Goal: Task Accomplishment & Management: Manage account settings

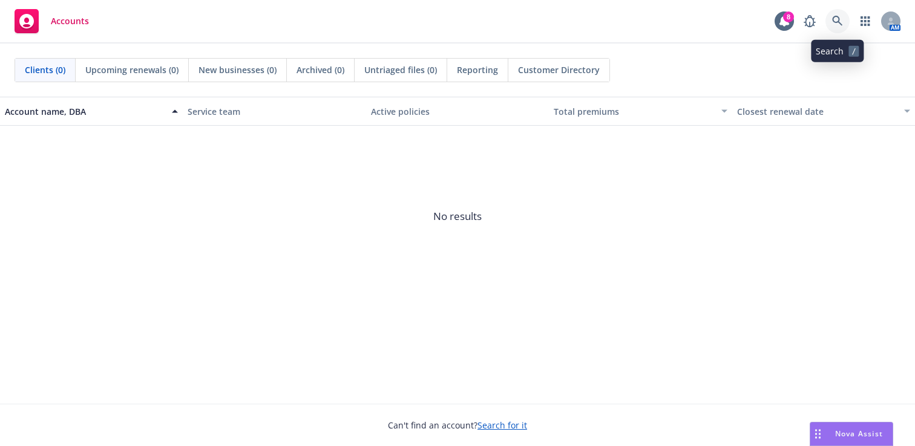
click at [837, 21] on icon at bounding box center [837, 21] width 11 height 11
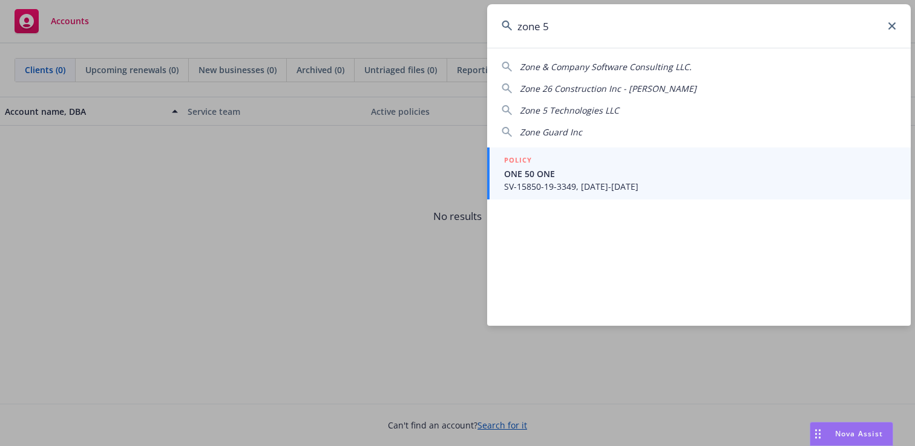
click at [607, 111] on span "Zone 5 Technologies LLC" at bounding box center [569, 110] width 99 height 11
type input "Zone 5 Technologies LLC"
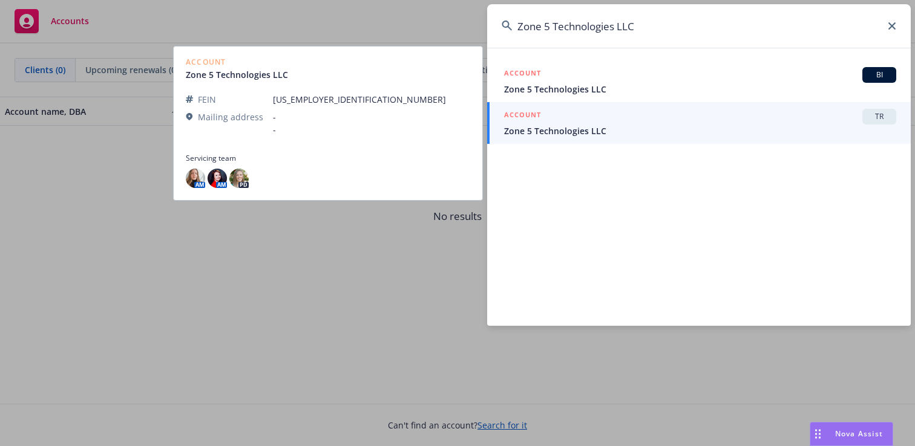
click at [679, 126] on span "Zone 5 Technologies LLC" at bounding box center [700, 131] width 392 height 13
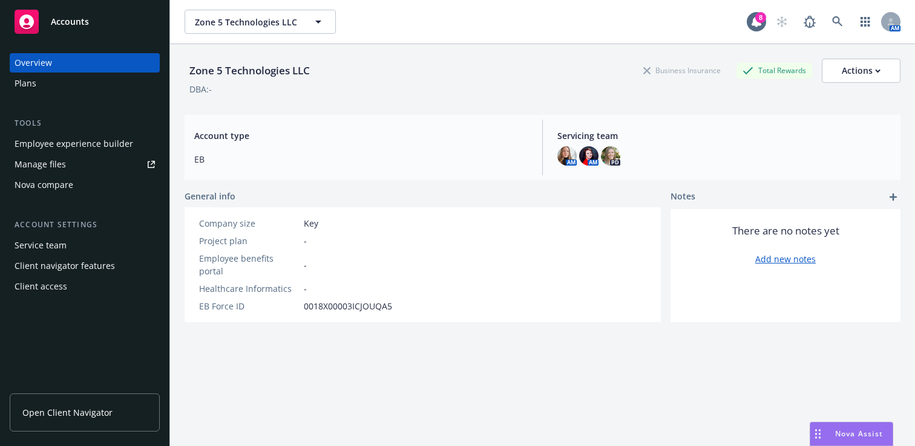
click at [48, 288] on div "Client access" at bounding box center [41, 286] width 53 height 19
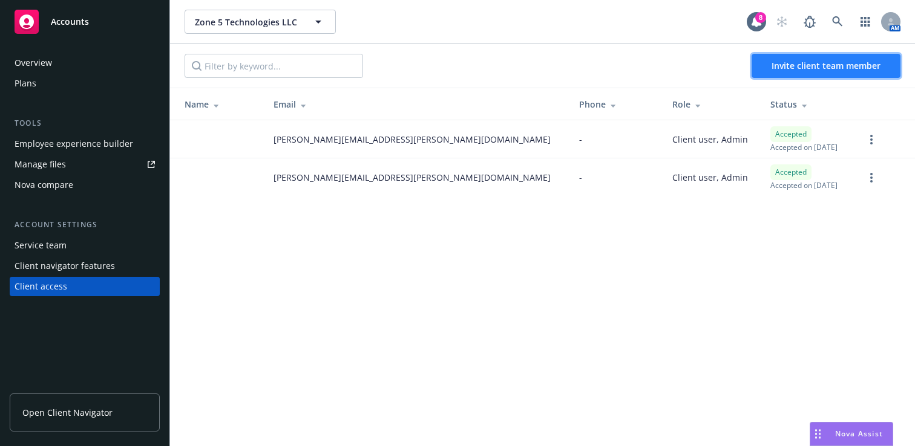
click at [822, 72] on button "Invite client team member" at bounding box center [825, 66] width 149 height 24
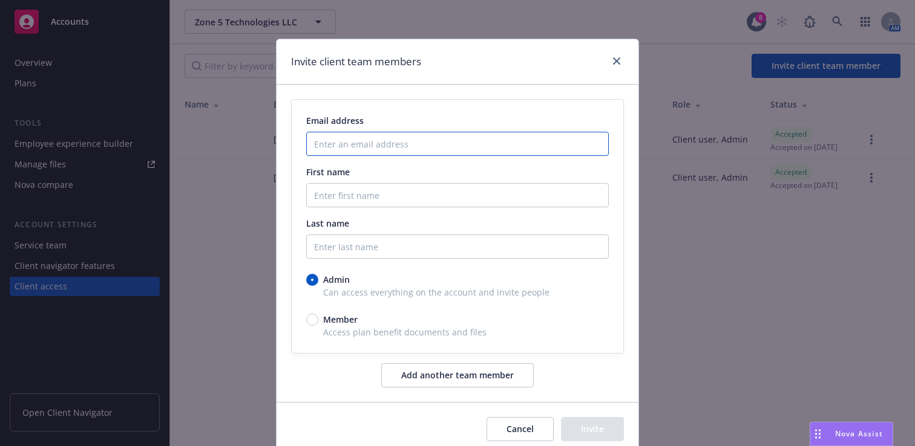
click at [429, 141] on input "Enter an email address" at bounding box center [457, 144] width 302 height 24
paste input "gabriella moody <gabriellamoody@zone5tech.com"
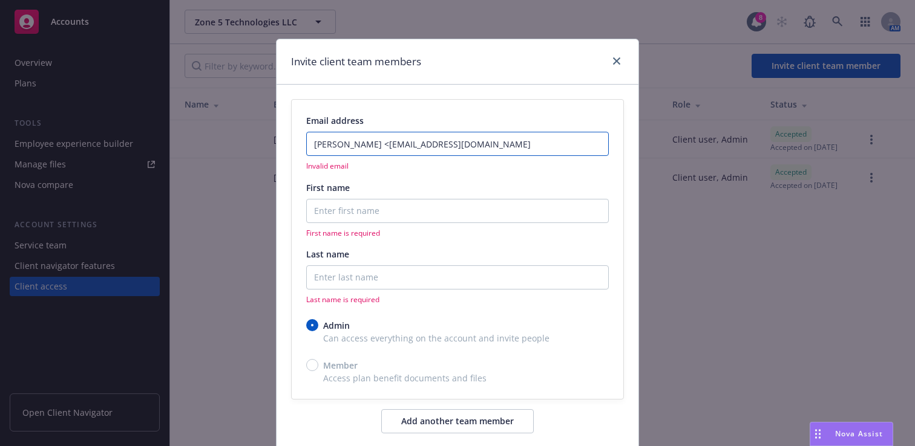
type input "gabriella moody <gabriellamoody@zone5tech.com"
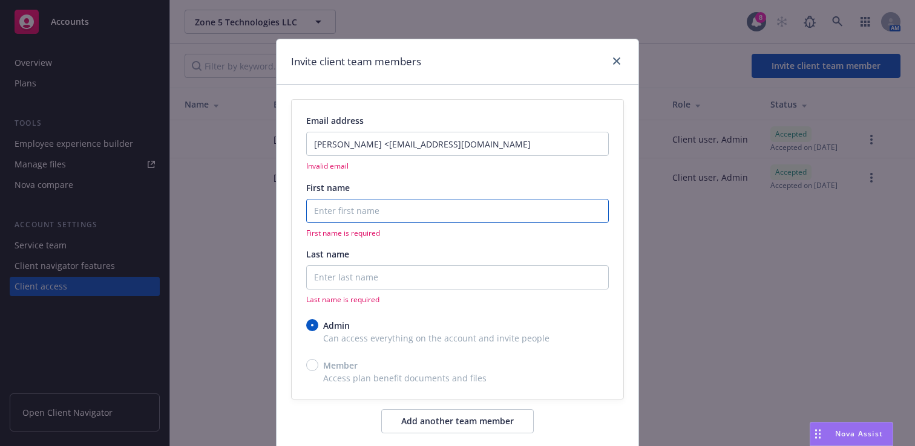
click at [349, 206] on input "First name" at bounding box center [457, 211] width 302 height 24
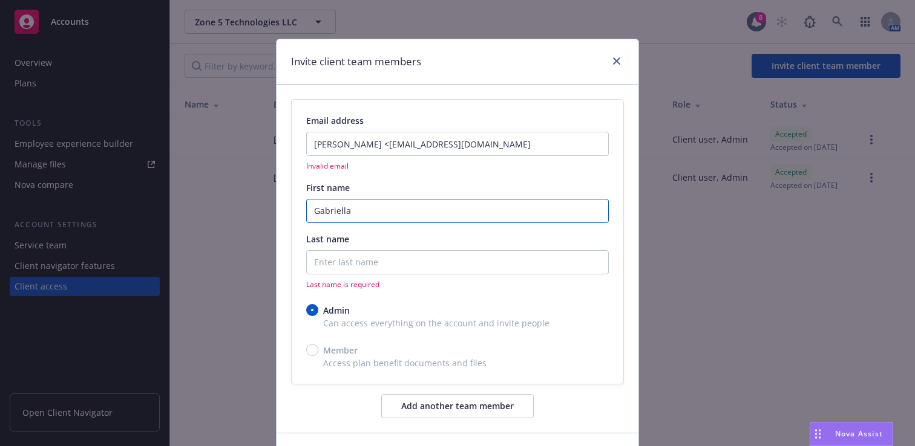
type input "Gabriella"
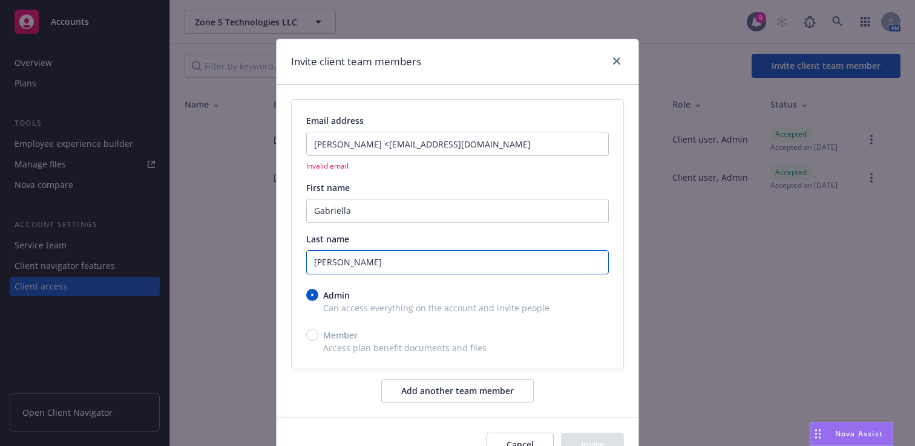
type input "Moody"
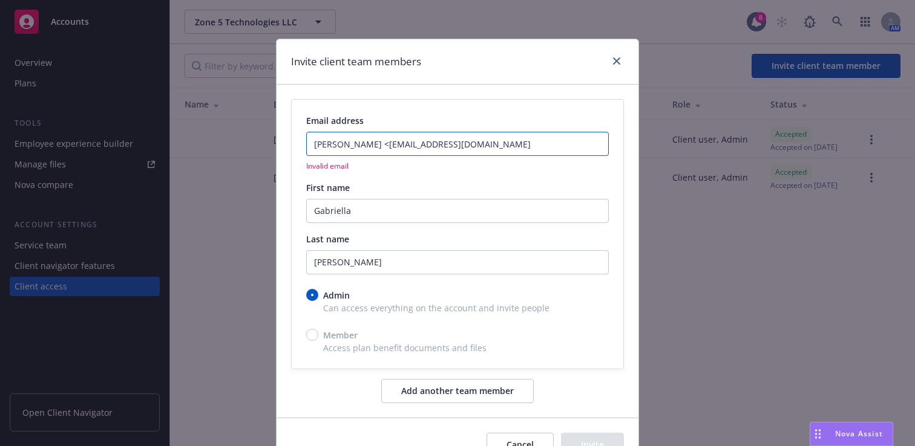
drag, startPoint x: 386, startPoint y: 146, endPoint x: 296, endPoint y: 146, distance: 89.5
click at [296, 146] on div "Email address gabriella moody <gabriellamoody@zone5tech.com Invalid email First…" at bounding box center [458, 234] width 332 height 269
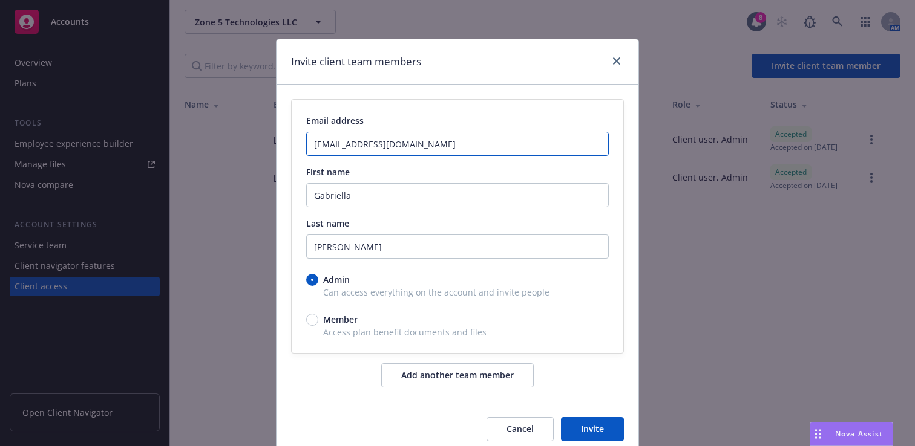
type input "gabriellamoody@zone5tech.com"
click at [444, 373] on button "Add another team member" at bounding box center [457, 376] width 152 height 24
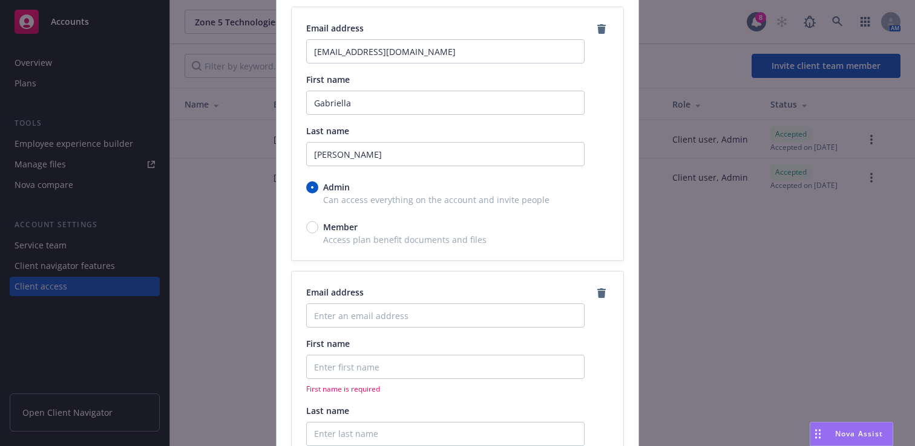
scroll to position [98, 0]
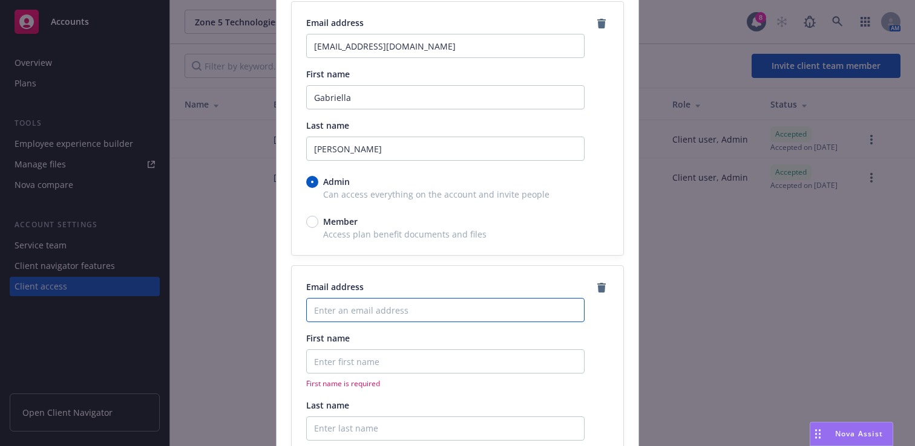
click at [393, 313] on input "Enter an email address" at bounding box center [445, 310] width 278 height 24
paste input "kat dawe (contractor) <katdawe@zone5tech.com>"
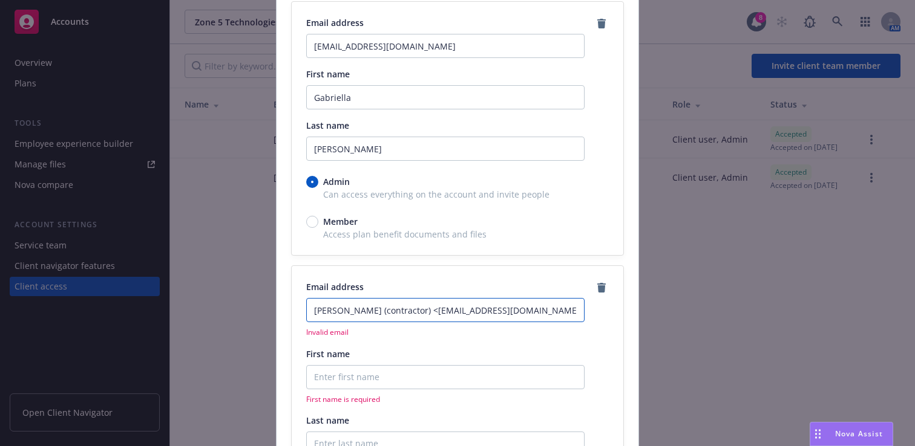
drag, startPoint x: 405, startPoint y: 310, endPoint x: 311, endPoint y: 307, distance: 94.4
click at [311, 307] on input "kat dawe (contractor) <katdawe@zone5tech.com>" at bounding box center [445, 310] width 278 height 24
click at [423, 313] on input "katdawe@zone5tech.com>" at bounding box center [445, 310] width 278 height 24
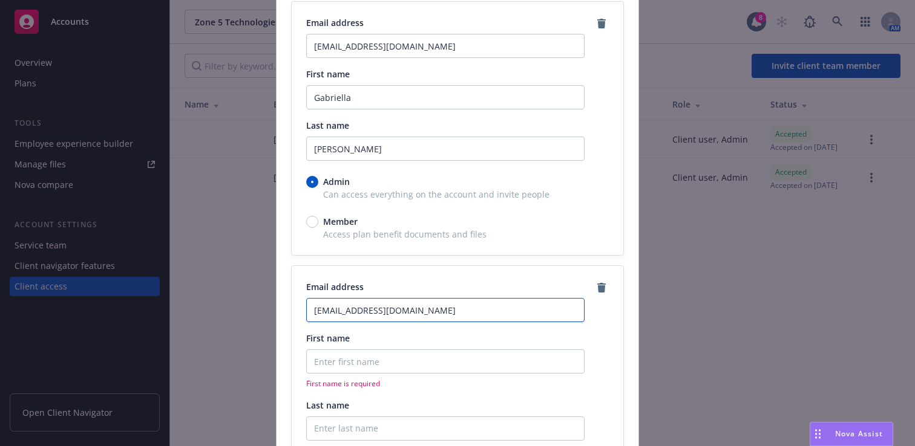
type input "katdawe@zone5tech.com"
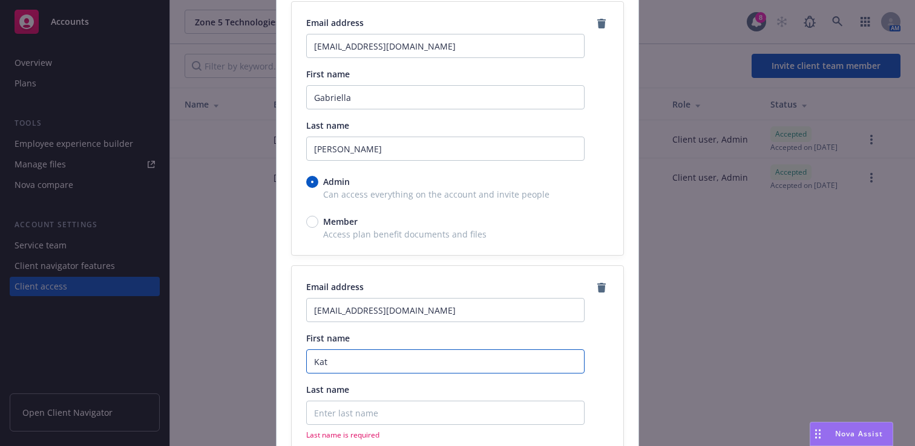
type input "Kat"
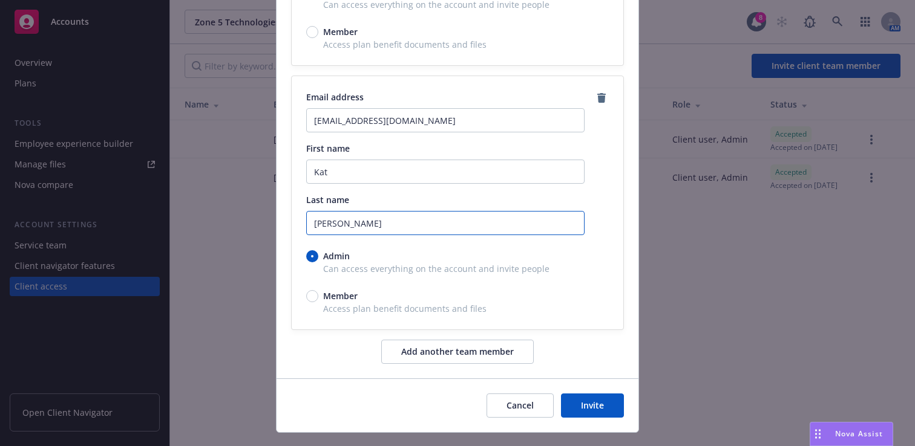
scroll to position [313, 0]
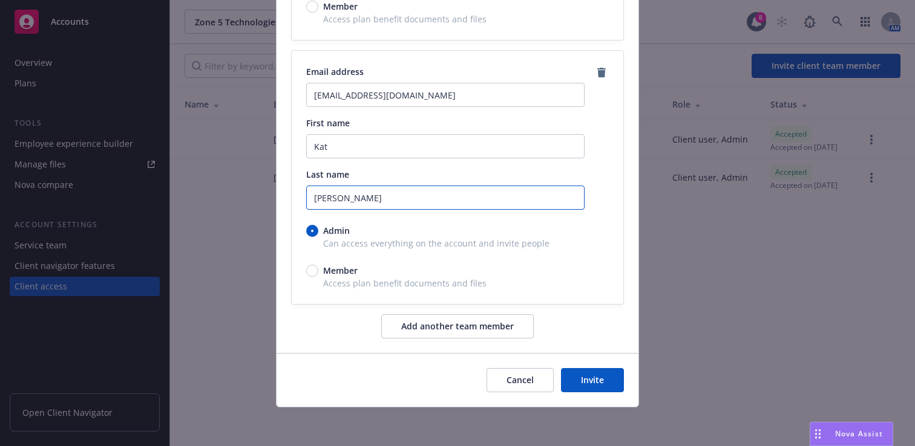
type input "Dawe"
click at [459, 325] on button "Add another team member" at bounding box center [457, 327] width 152 height 24
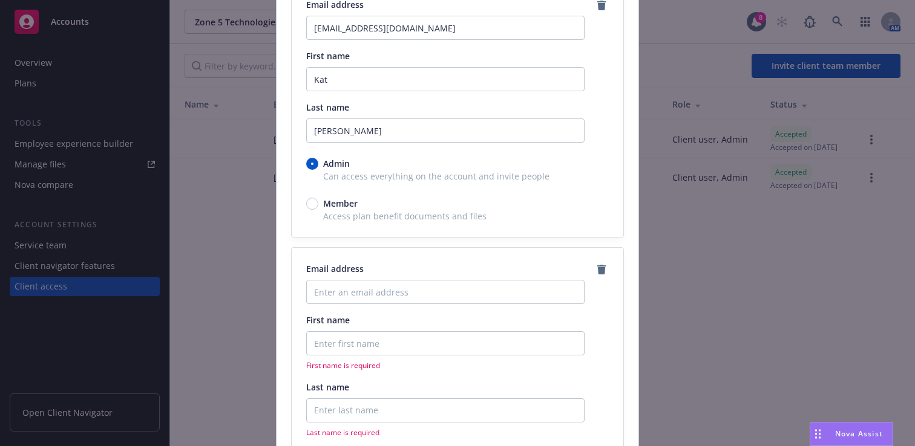
scroll to position [385, 0]
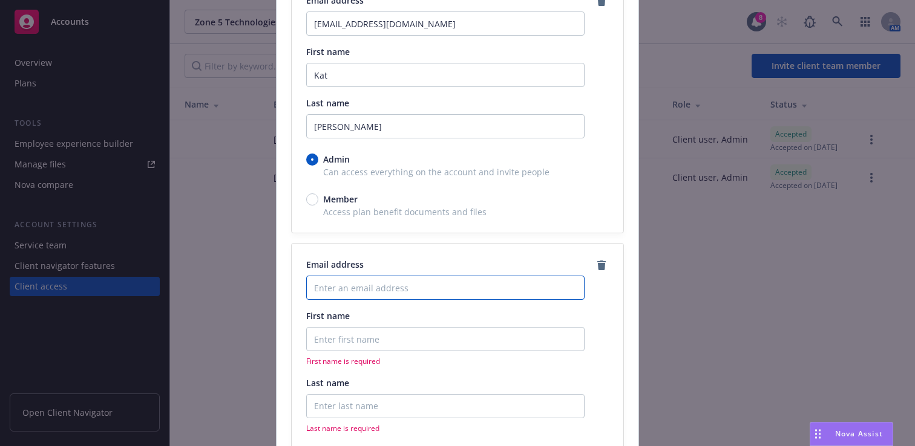
click at [424, 281] on input "Enter an email address" at bounding box center [445, 288] width 278 height 24
paste input "amber hendry <amberhendry@zone5tech.com>"
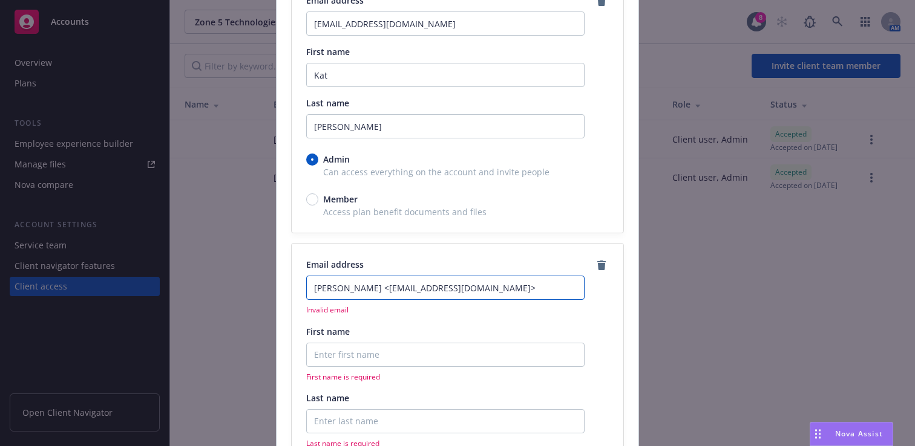
type input "amber hendry <amberhendry@zone5tech.com>"
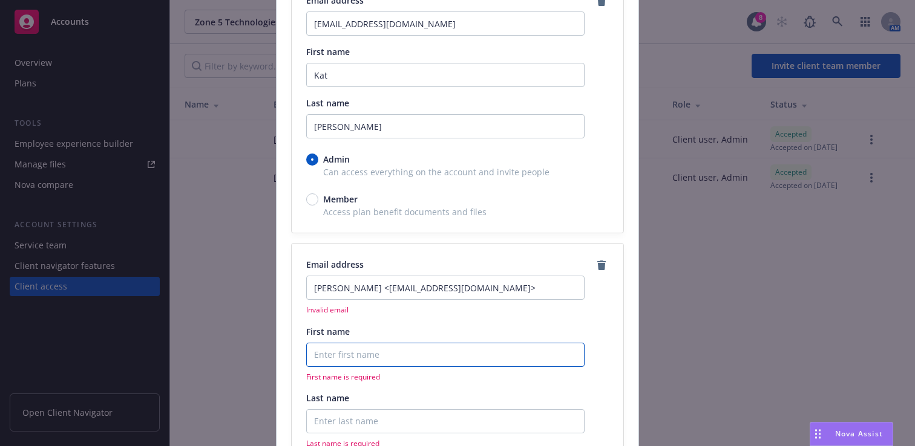
type input "Amber"
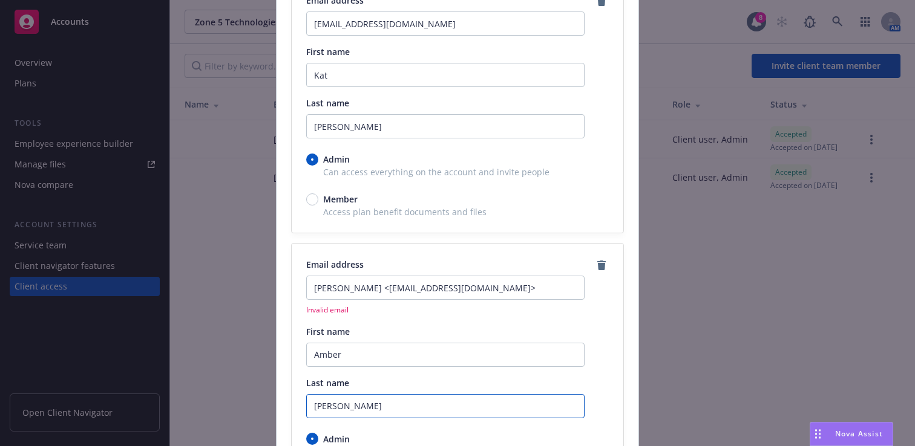
type input "Hendry"
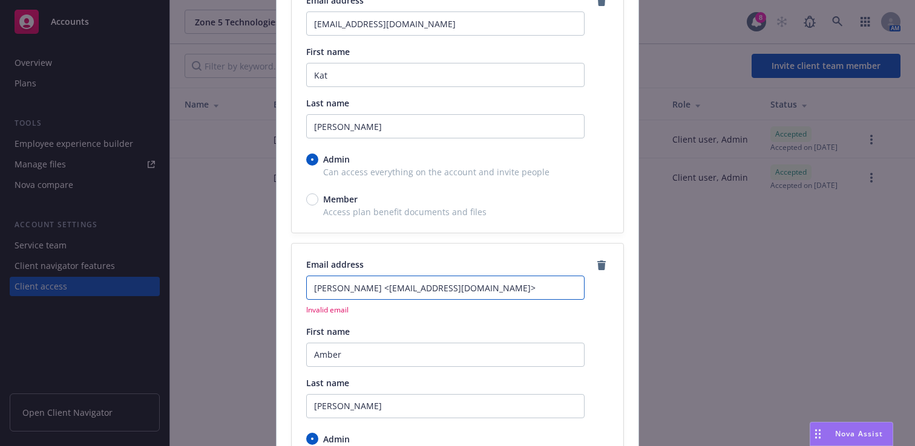
drag, startPoint x: 375, startPoint y: 289, endPoint x: 298, endPoint y: 292, distance: 77.5
click at [298, 292] on div "Email address amber hendry <amberhendry@zone5tech.com> Invalid email First name…" at bounding box center [458, 378] width 332 height 269
click at [479, 283] on input "amberhendry@zone5tech.com>" at bounding box center [445, 288] width 278 height 24
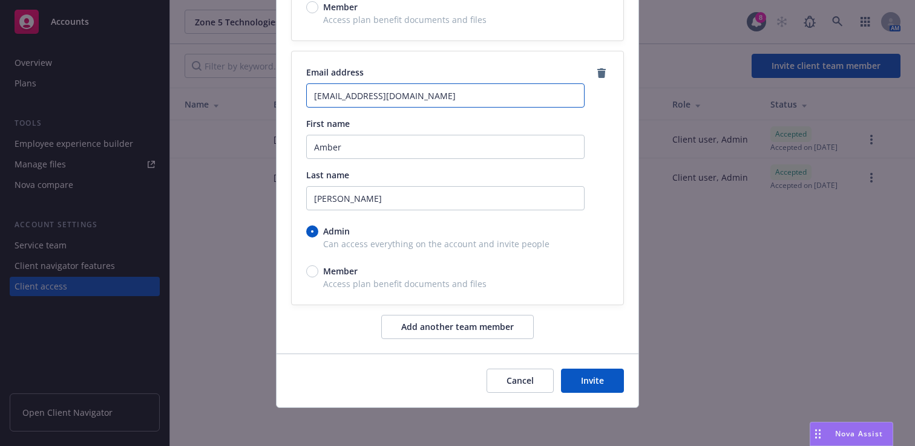
scroll to position [578, 0]
type input "amberhendry@zone5tech.com"
click at [574, 376] on button "Invite" at bounding box center [592, 380] width 63 height 24
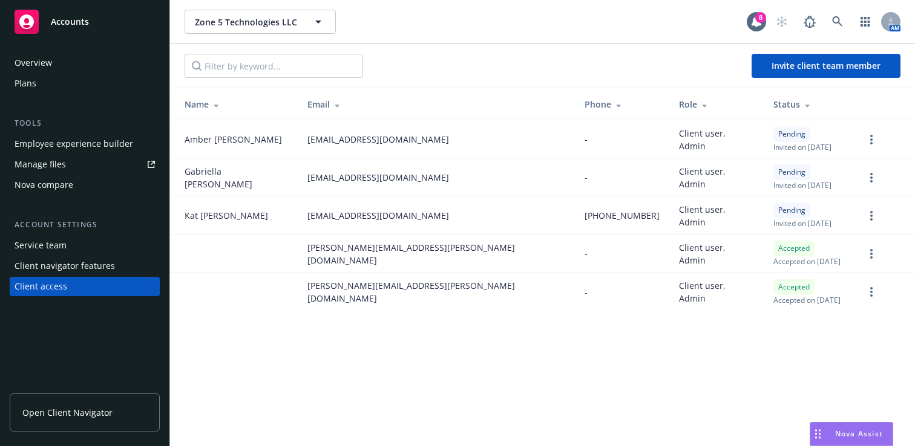
click at [102, 149] on div "Employee experience builder" at bounding box center [74, 143] width 119 height 19
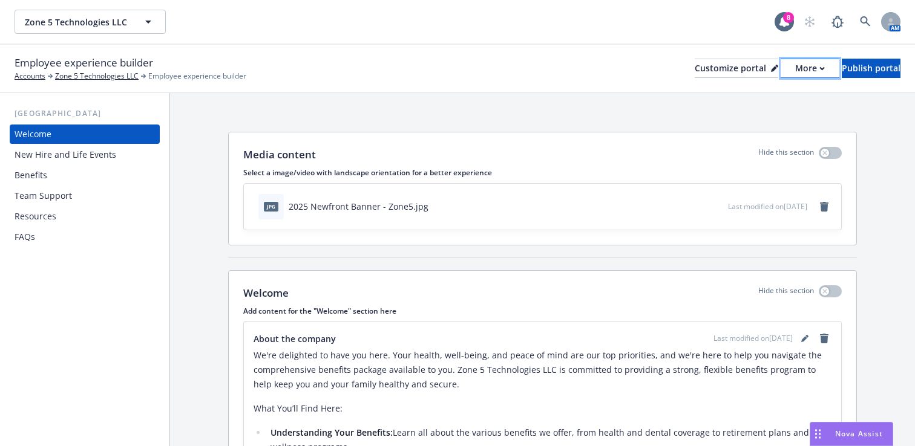
click at [795, 70] on div "More" at bounding box center [810, 68] width 30 height 18
click at [760, 96] on link "Copy preview link" at bounding box center [745, 95] width 110 height 24
click at [846, 68] on div "Publish portal" at bounding box center [871, 68] width 59 height 18
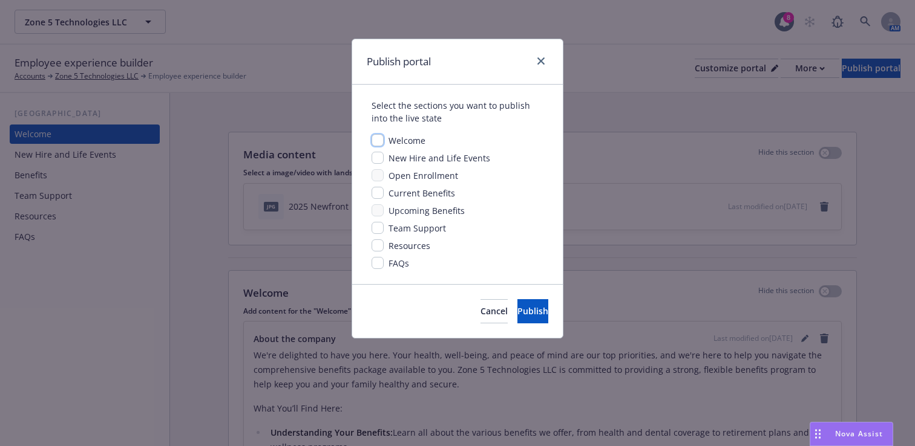
click at [381, 140] on input "checkbox" at bounding box center [377, 140] width 12 height 12
checkbox input "true"
click at [381, 159] on input "checkbox" at bounding box center [377, 158] width 12 height 12
checkbox input "true"
click at [379, 188] on input "checkbox" at bounding box center [377, 193] width 12 height 12
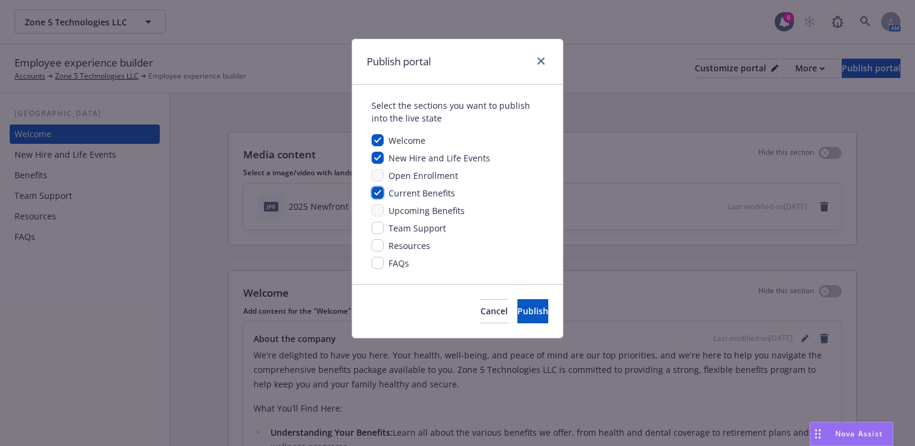
checkbox input "true"
click at [376, 211] on input "checkbox" at bounding box center [377, 210] width 12 height 12
click at [376, 214] on input "checkbox" at bounding box center [377, 210] width 12 height 12
checkbox input "false"
click at [376, 224] on input "checkbox" at bounding box center [377, 228] width 12 height 12
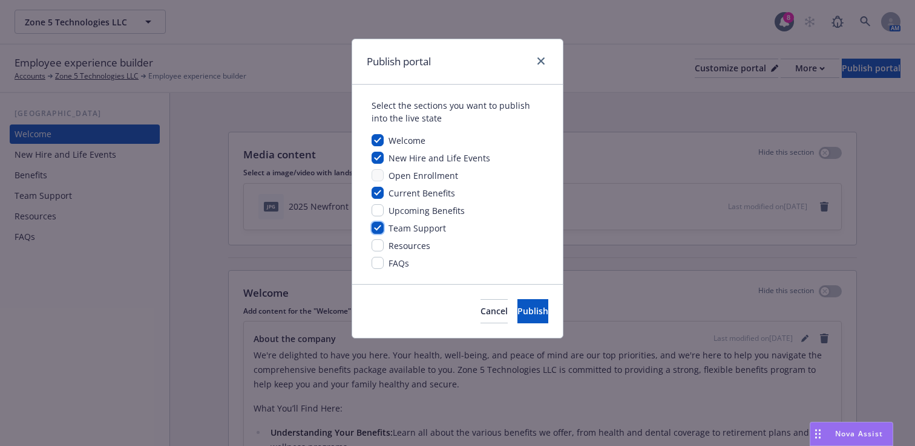
checkbox input "true"
click at [376, 246] on input "checkbox" at bounding box center [377, 246] width 12 height 12
checkbox input "true"
click at [377, 261] on input "checkbox" at bounding box center [377, 263] width 12 height 12
checkbox input "true"
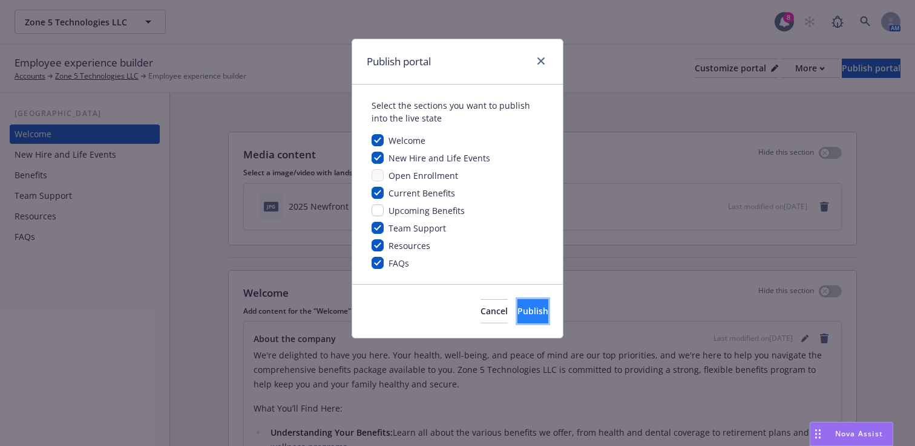
click at [517, 313] on span "Publish" at bounding box center [532, 311] width 31 height 11
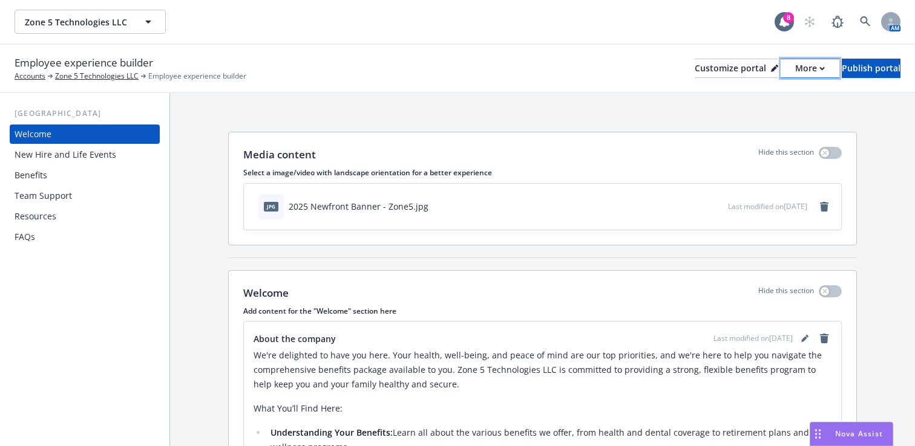
click at [819, 68] on icon "button" at bounding box center [821, 69] width 5 height 4
click at [750, 119] on link "Copy portal link" at bounding box center [745, 120] width 110 height 24
